Goal: Check status: Verify the current state of an ongoing process or item

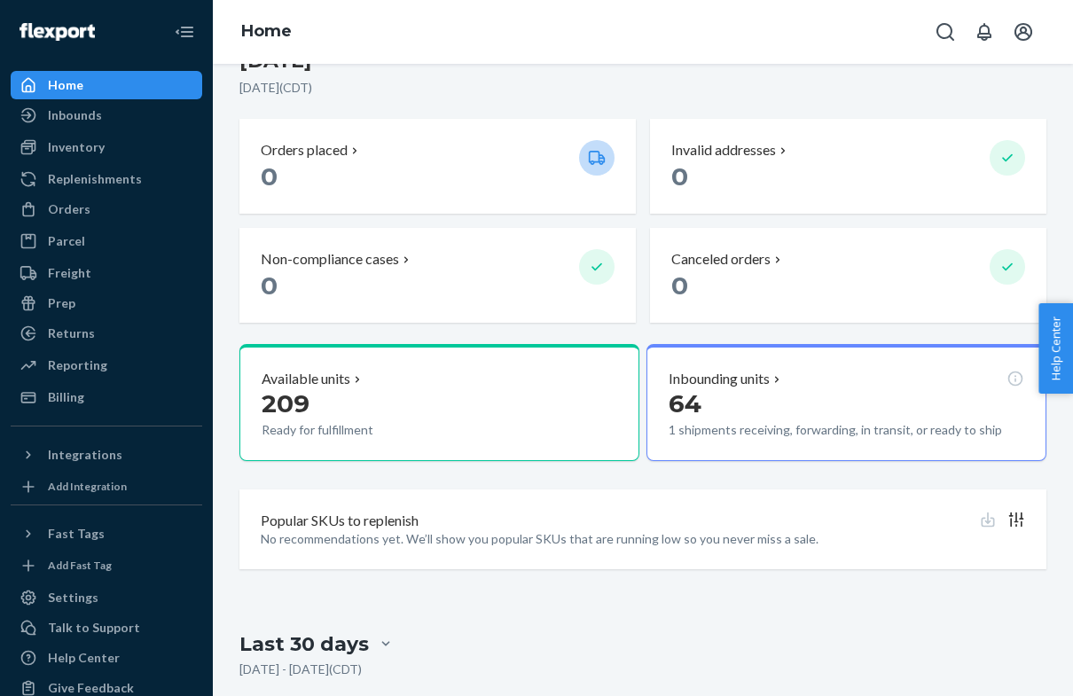
scroll to position [417, 0]
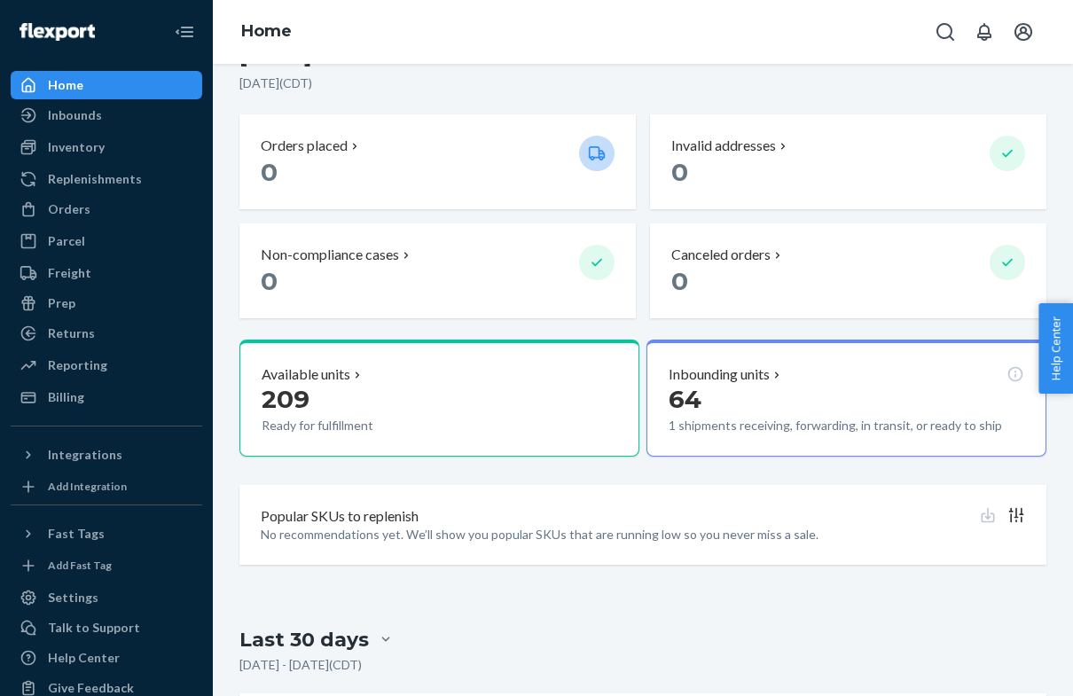
click at [930, 383] on p "64" at bounding box center [841, 399] width 345 height 32
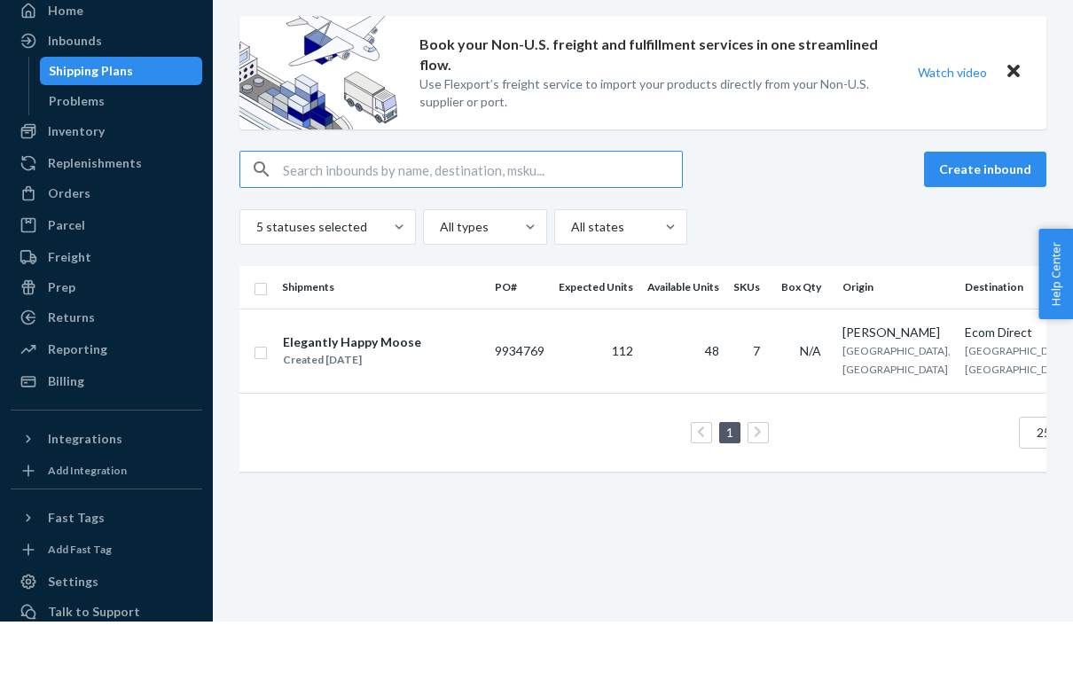
scroll to position [20, 0]
click at [965, 419] on span "[GEOGRAPHIC_DATA], [GEOGRAPHIC_DATA]" at bounding box center [1019, 435] width 108 height 32
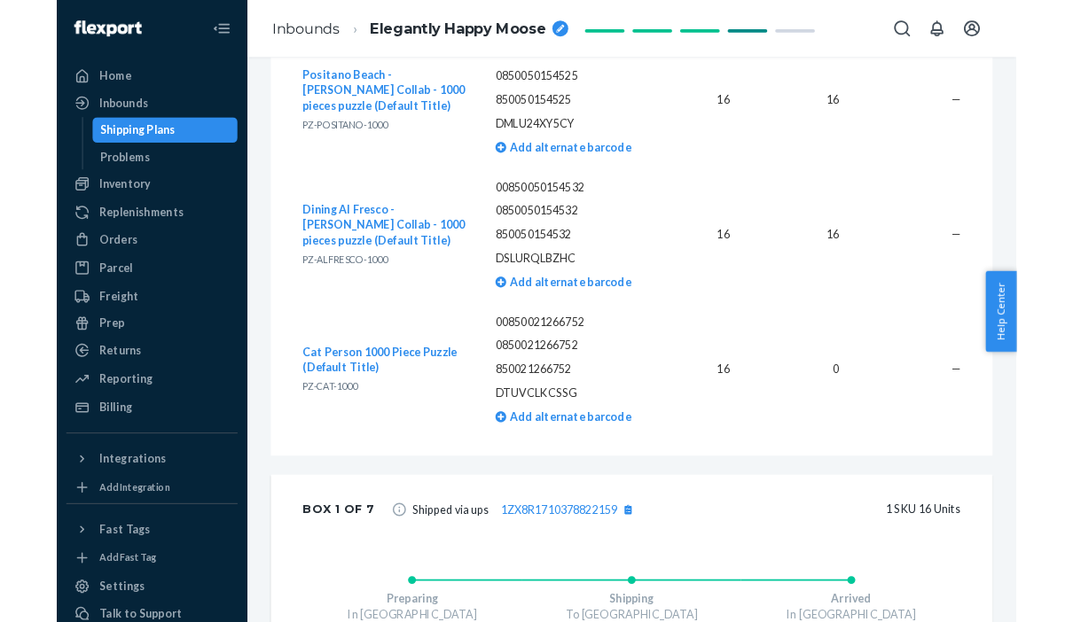
scroll to position [1343, 0]
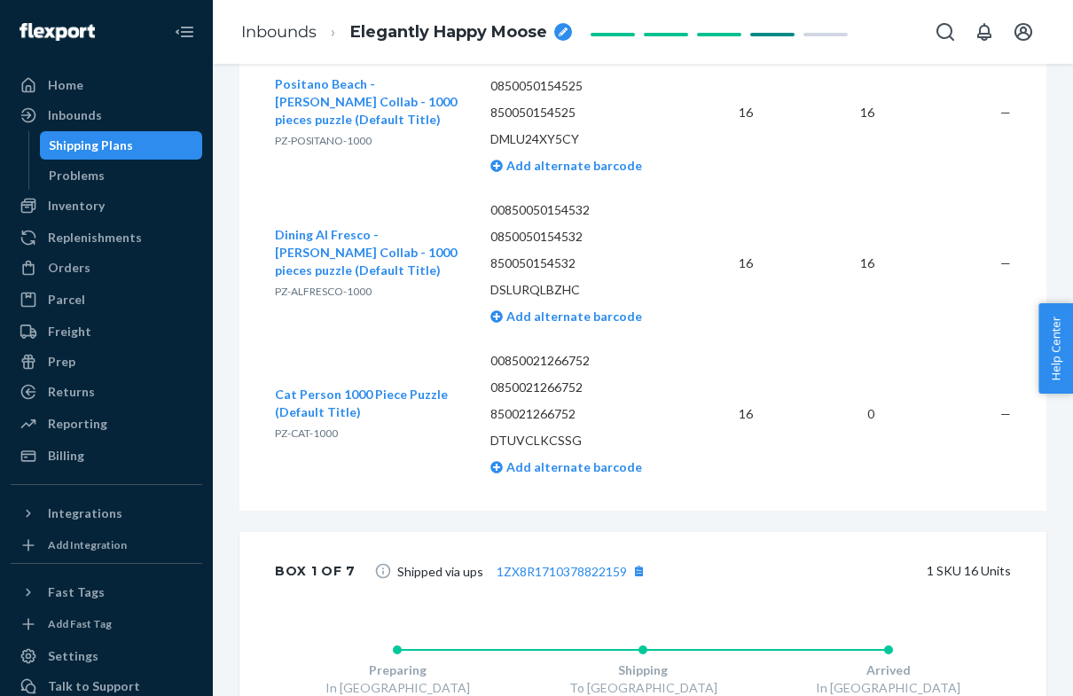
click at [59, 164] on div "Problems" at bounding box center [122, 175] width 160 height 25
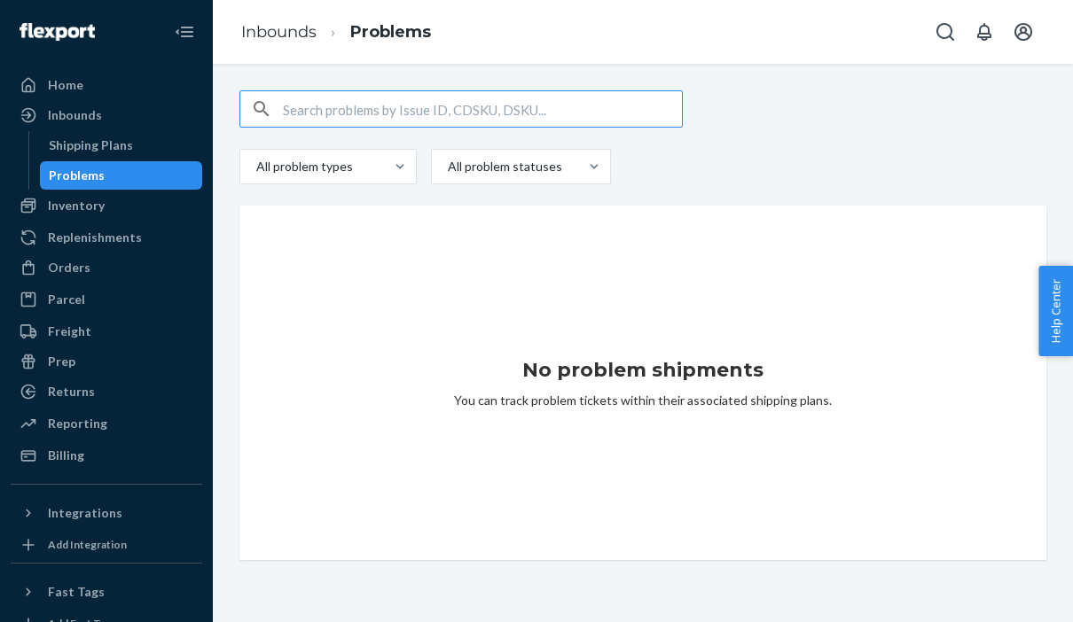
click at [981, 153] on div "All problem types All problem statuses" at bounding box center [642, 166] width 807 height 35
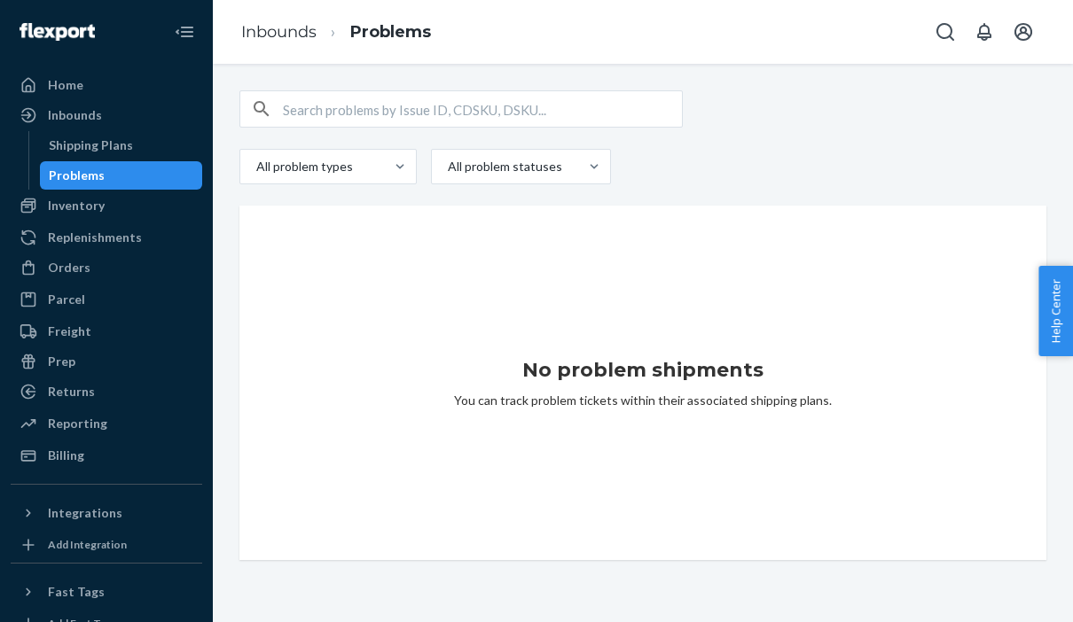
click at [66, 147] on div "Shipping Plans" at bounding box center [91, 146] width 84 height 18
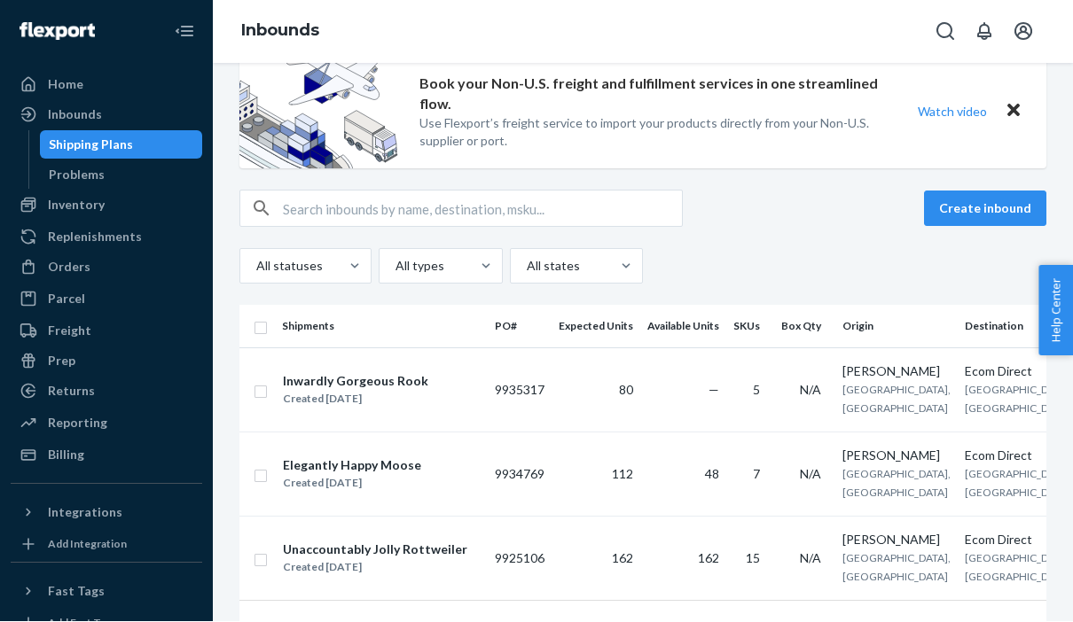
scroll to position [35, 0]
